Goal: Task Accomplishment & Management: Complete application form

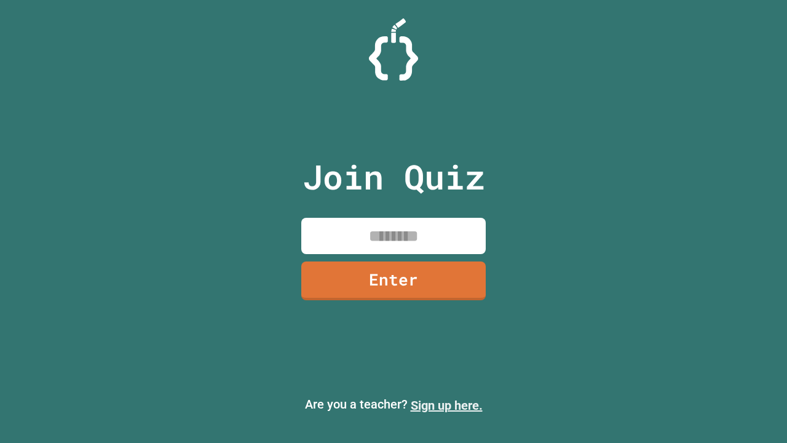
click at [446, 405] on link "Sign up here." at bounding box center [447, 405] width 72 height 15
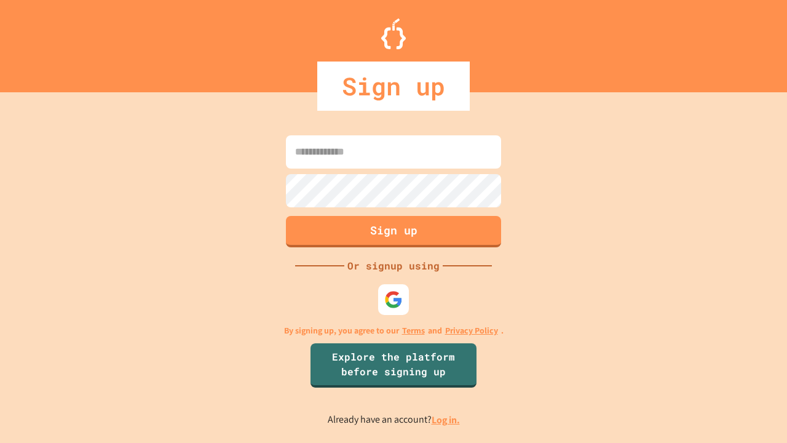
click at [446, 419] on link "Log in." at bounding box center [446, 419] width 28 height 13
